Goal: Navigation & Orientation: Find specific page/section

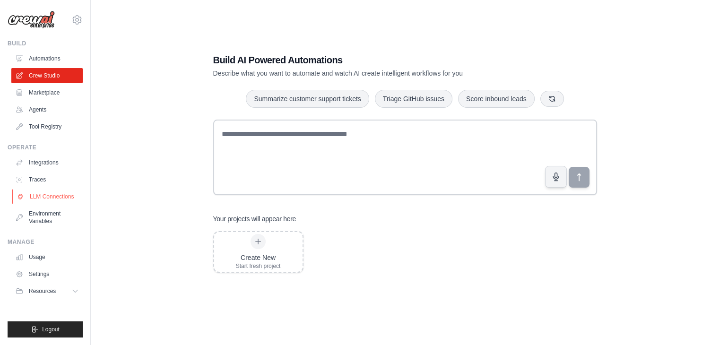
click at [35, 197] on link "LLM Connections" at bounding box center [47, 196] width 71 height 15
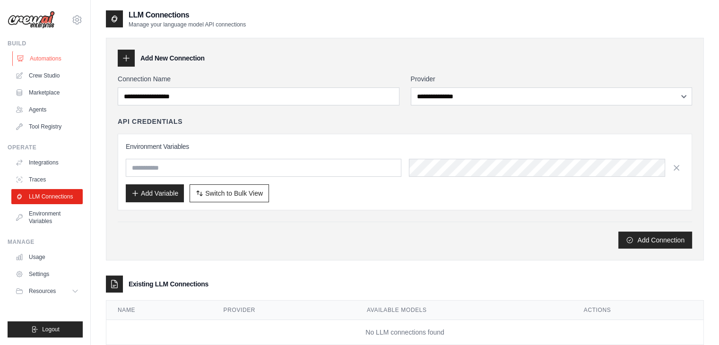
click at [38, 55] on link "Automations" at bounding box center [47, 58] width 71 height 15
